Goal: Task Accomplishment & Management: Use online tool/utility

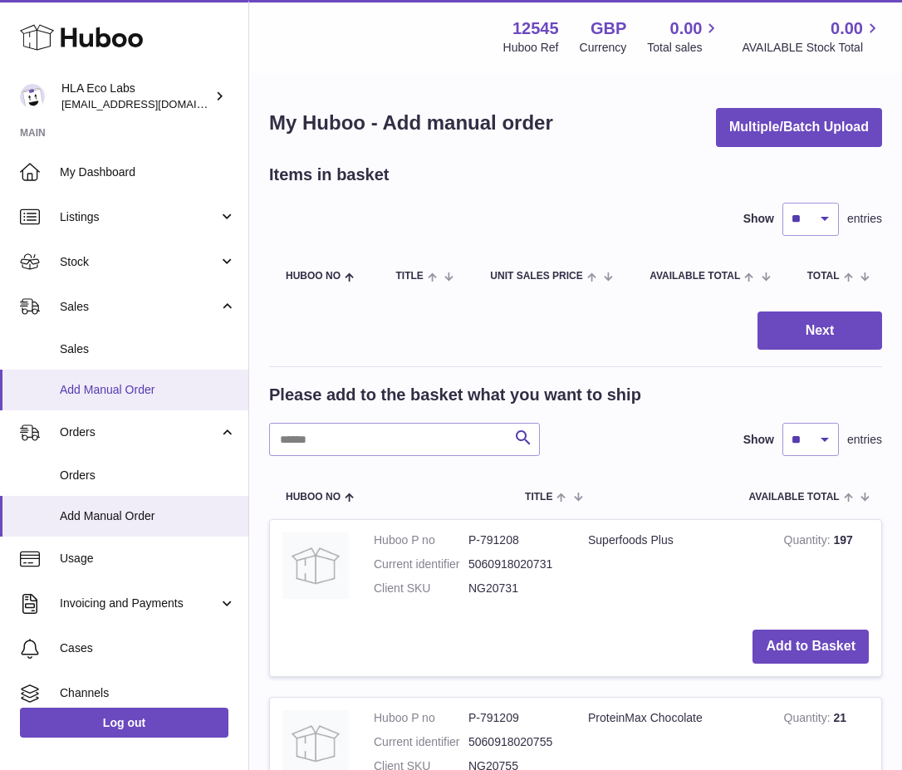
click at [97, 388] on span "Add Manual Order" at bounding box center [148, 390] width 176 height 16
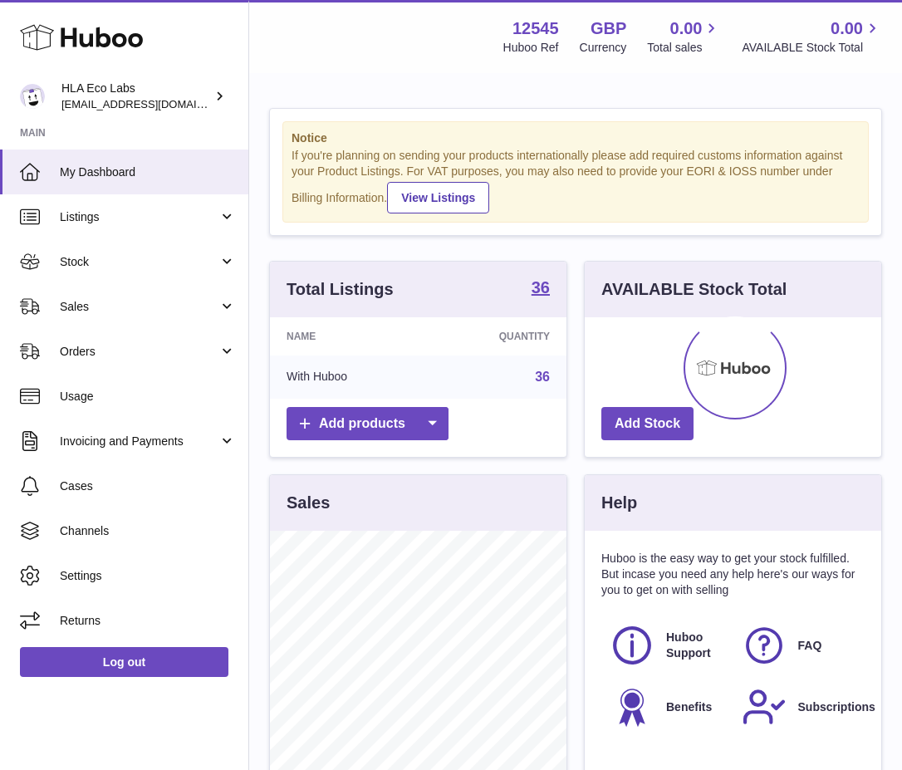
scroll to position [259, 296]
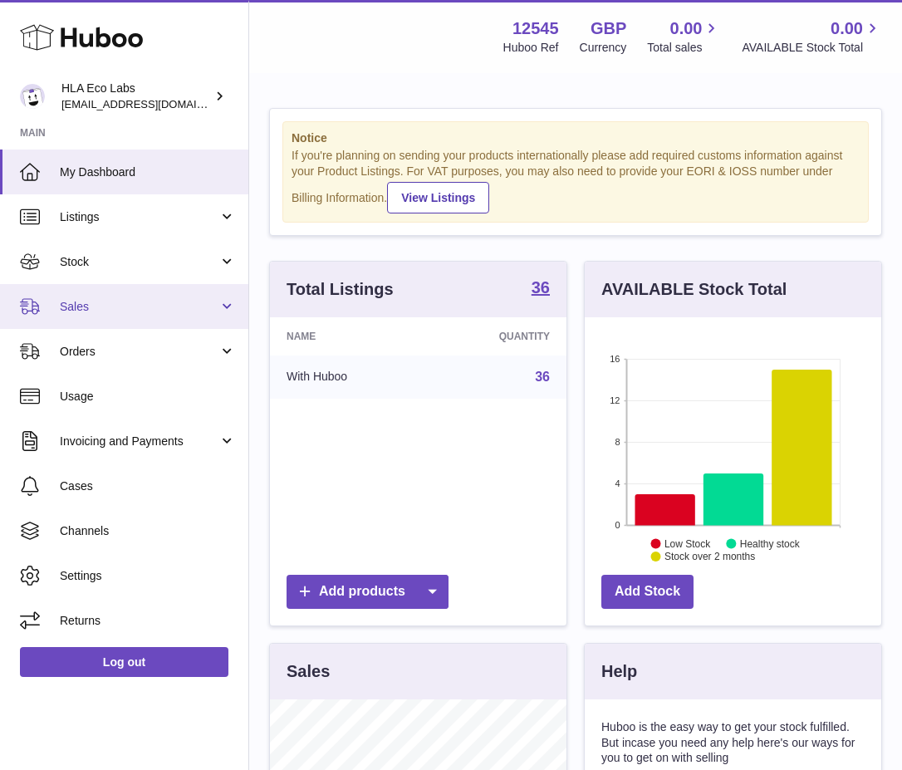
click at [86, 312] on span "Sales" at bounding box center [139, 307] width 159 height 16
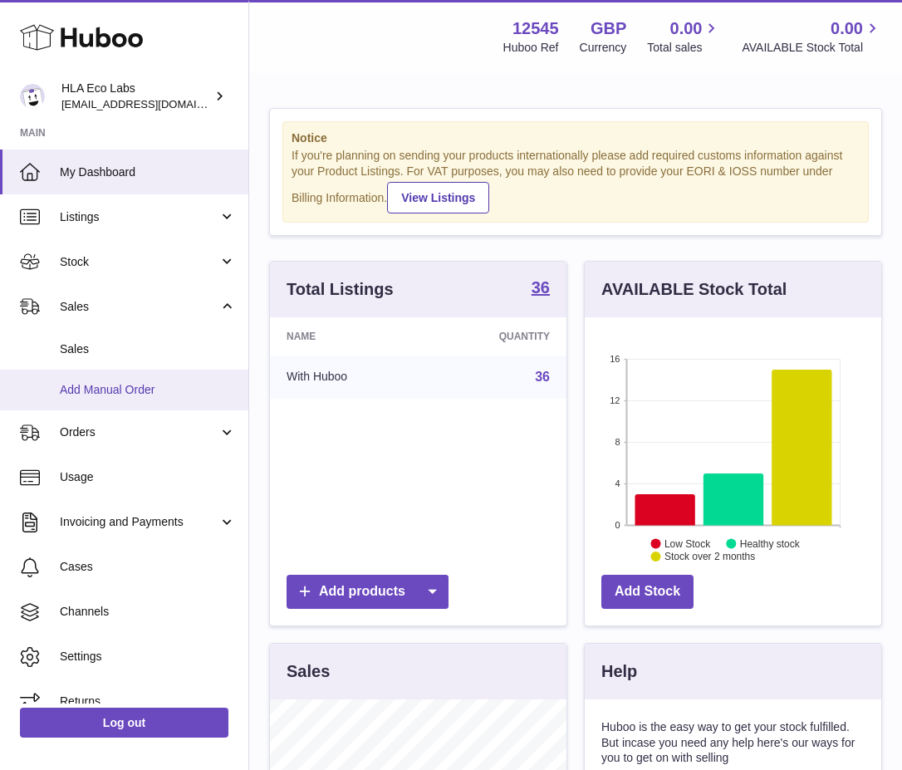
click at [97, 390] on span "Add Manual Order" at bounding box center [148, 390] width 176 height 16
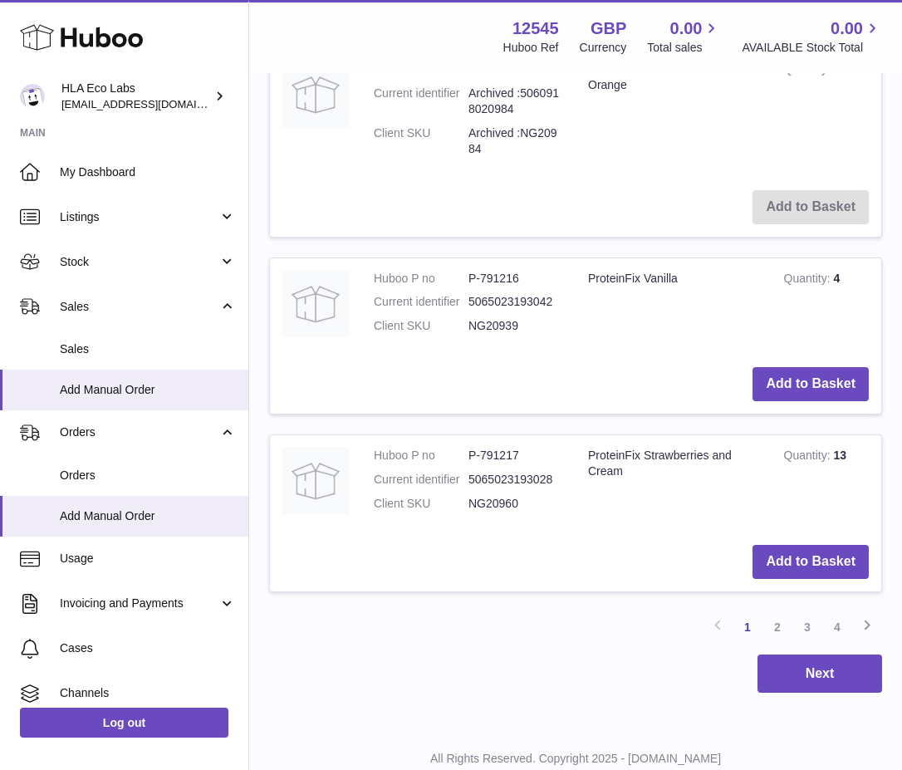
scroll to position [1743, 0]
click at [838, 628] on link "4" at bounding box center [837, 626] width 30 height 30
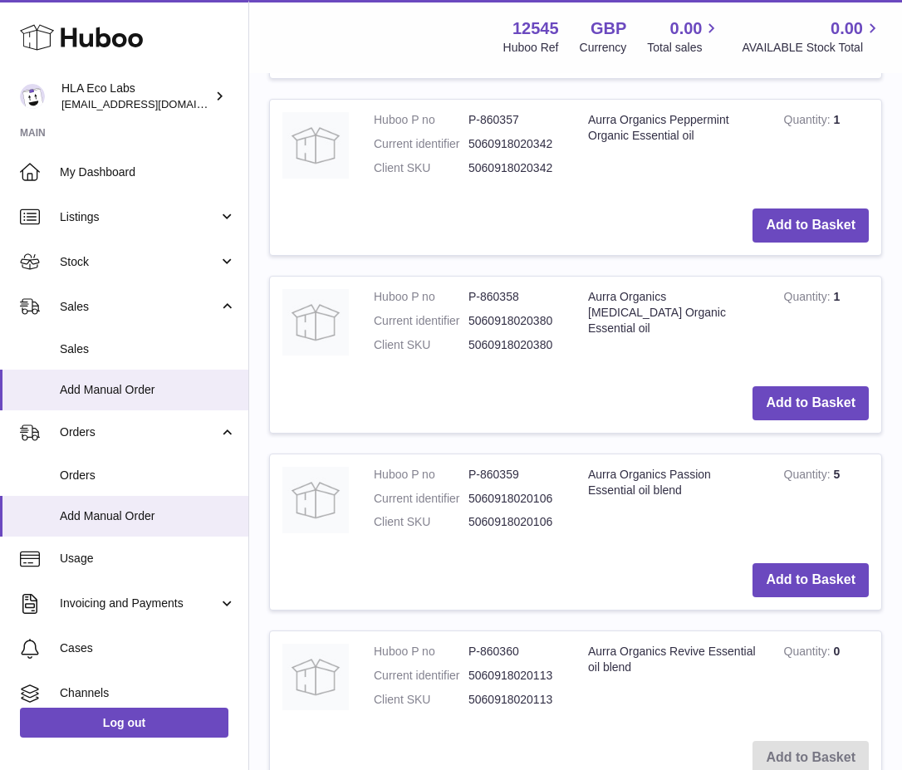
scroll to position [75, 0]
